Goal: Task Accomplishment & Management: Use online tool/utility

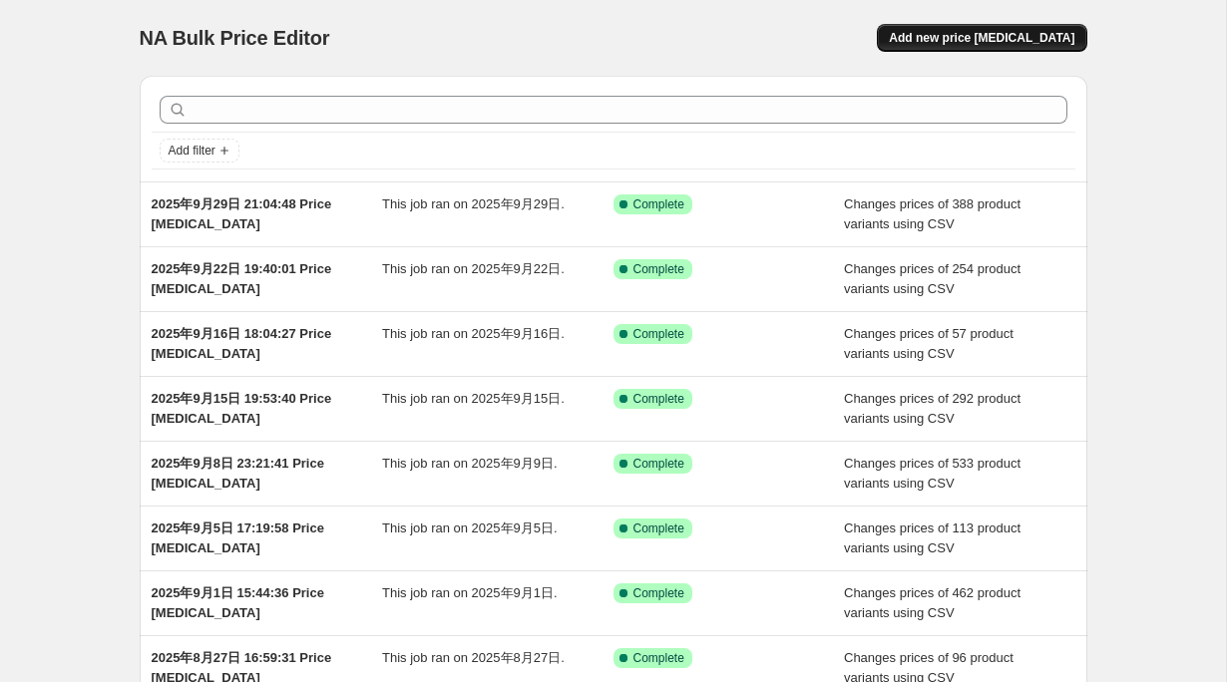
click at [1020, 37] on span "Add new price change job" at bounding box center [982, 38] width 186 height 16
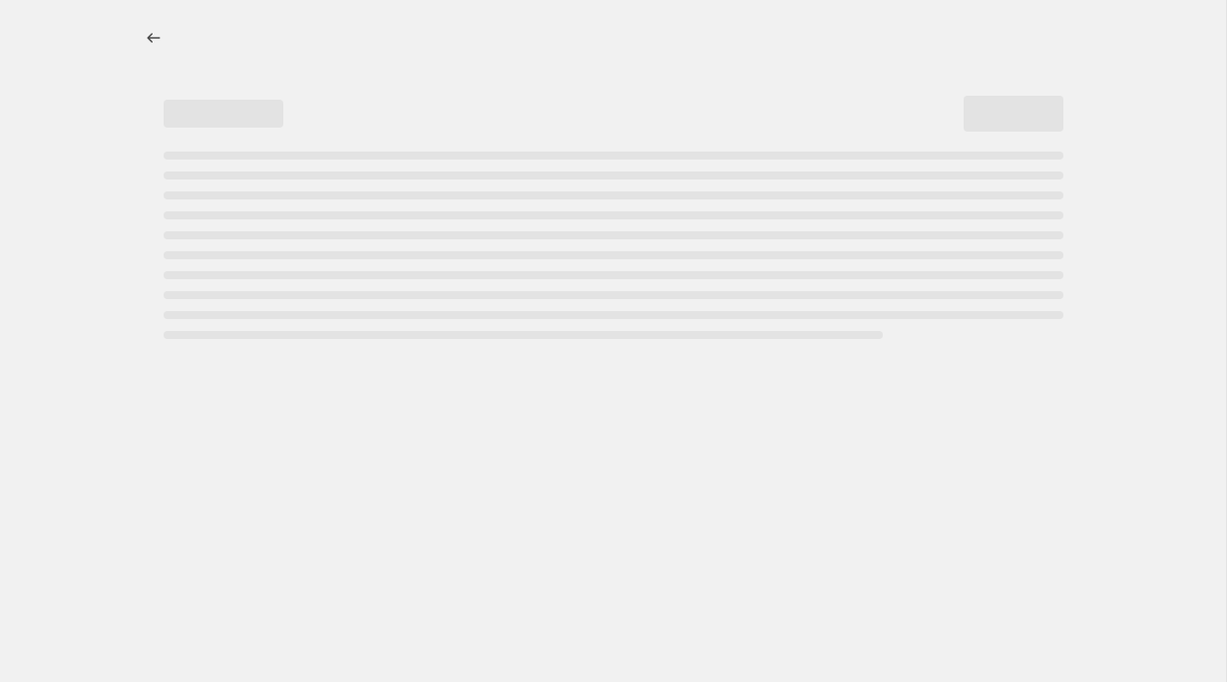
select select "percentage"
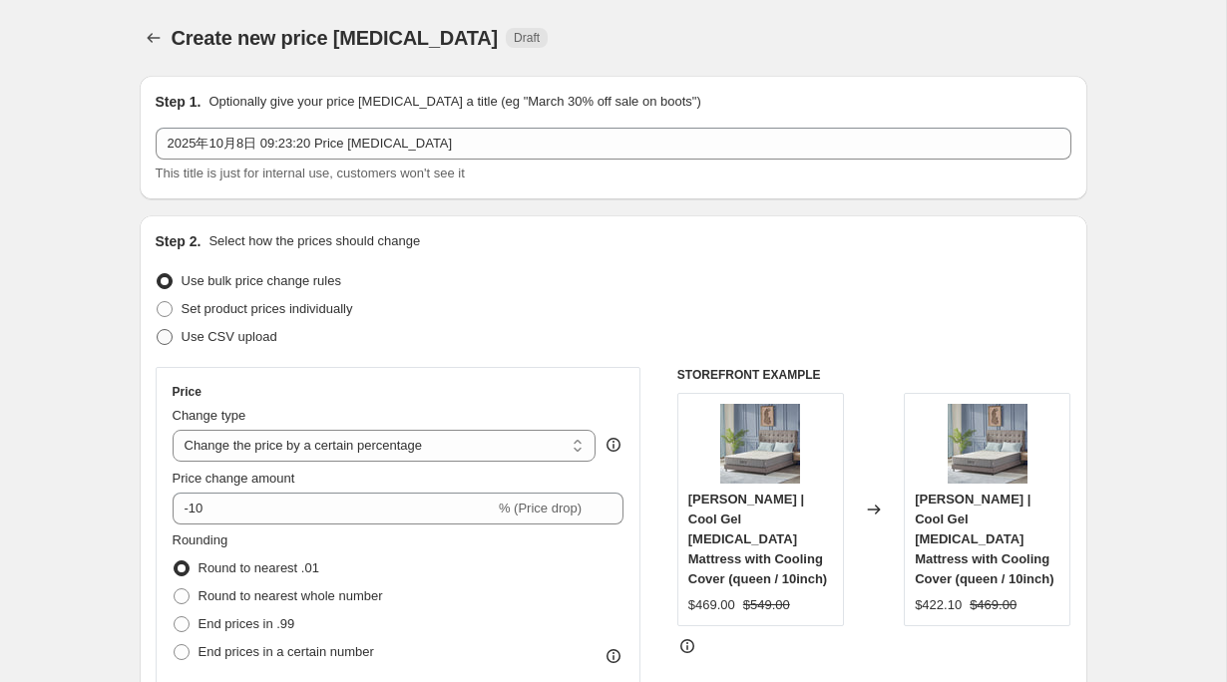
click at [230, 344] on span "Use CSV upload" at bounding box center [230, 337] width 96 height 20
click at [158, 330] on input "Use CSV upload" at bounding box center [157, 329] width 1 height 1
radio input "true"
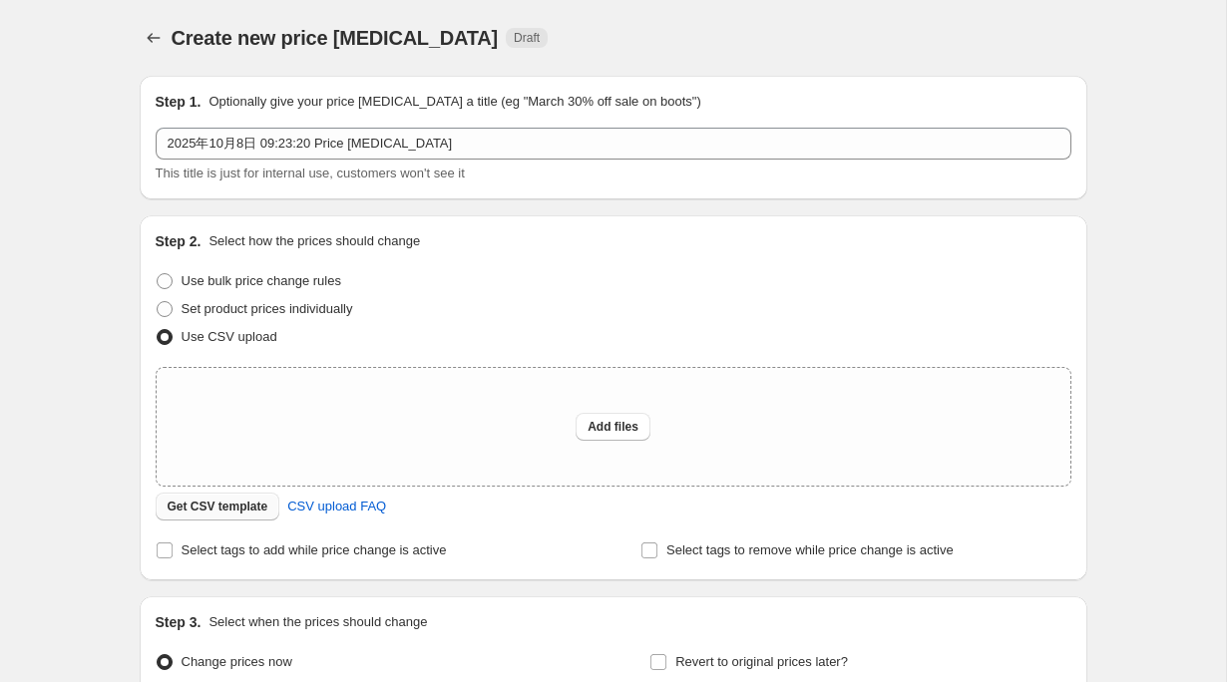
click at [231, 514] on span "Get CSV template" at bounding box center [218, 507] width 101 height 16
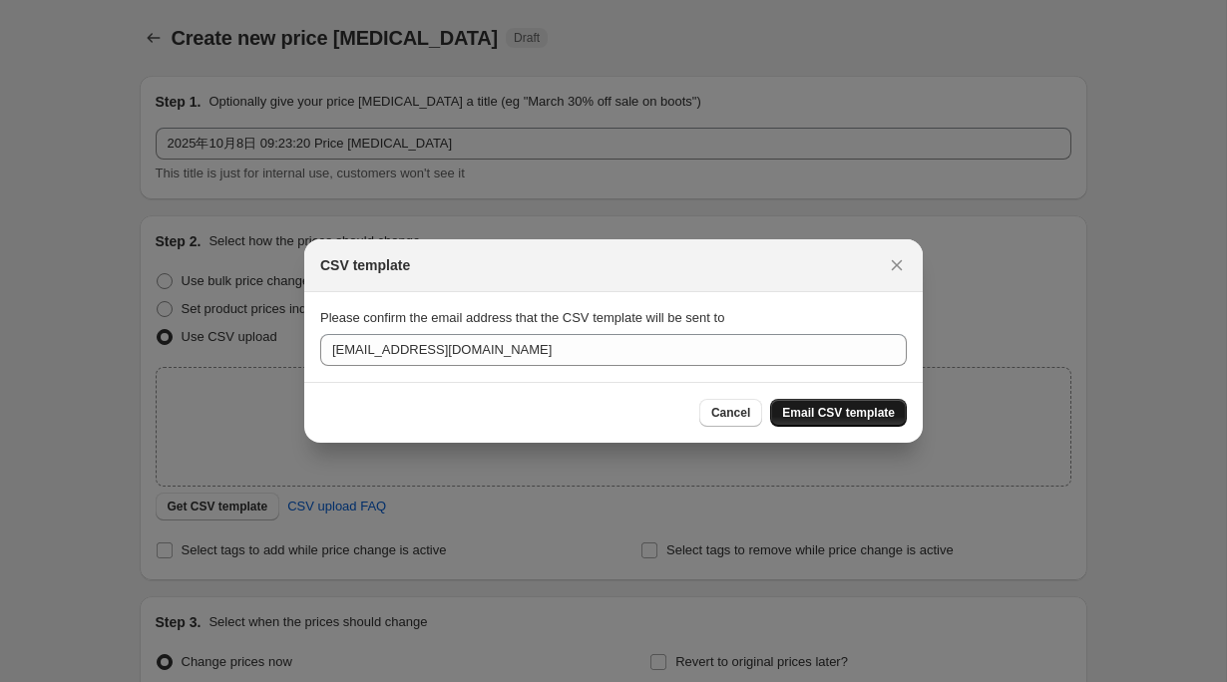
click at [833, 410] on span "Email CSV template" at bounding box center [838, 413] width 113 height 16
